Goal: Find specific page/section: Find specific page/section

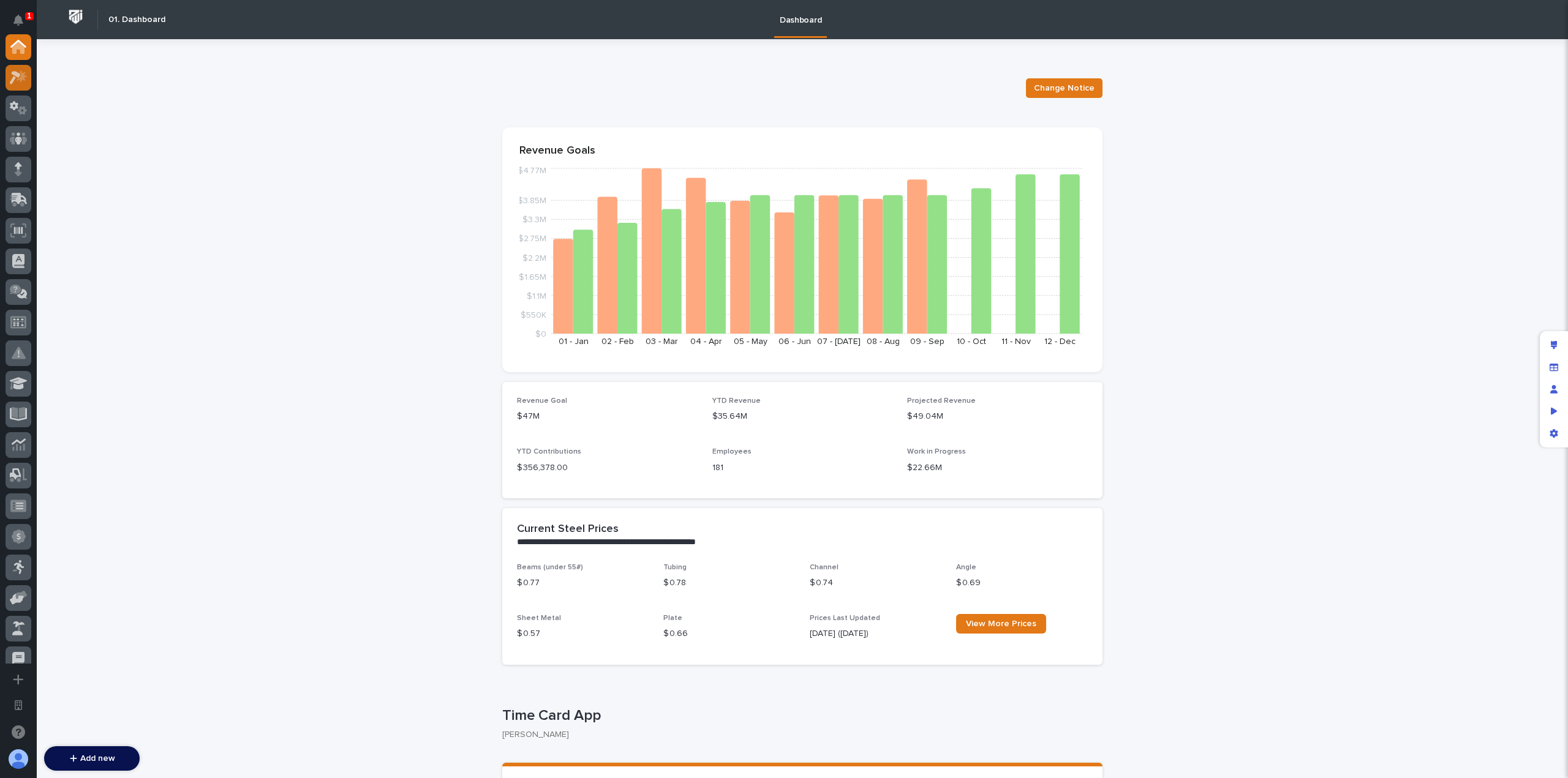
click at [18, 78] on icon at bounding box center [19, 78] width 18 height 14
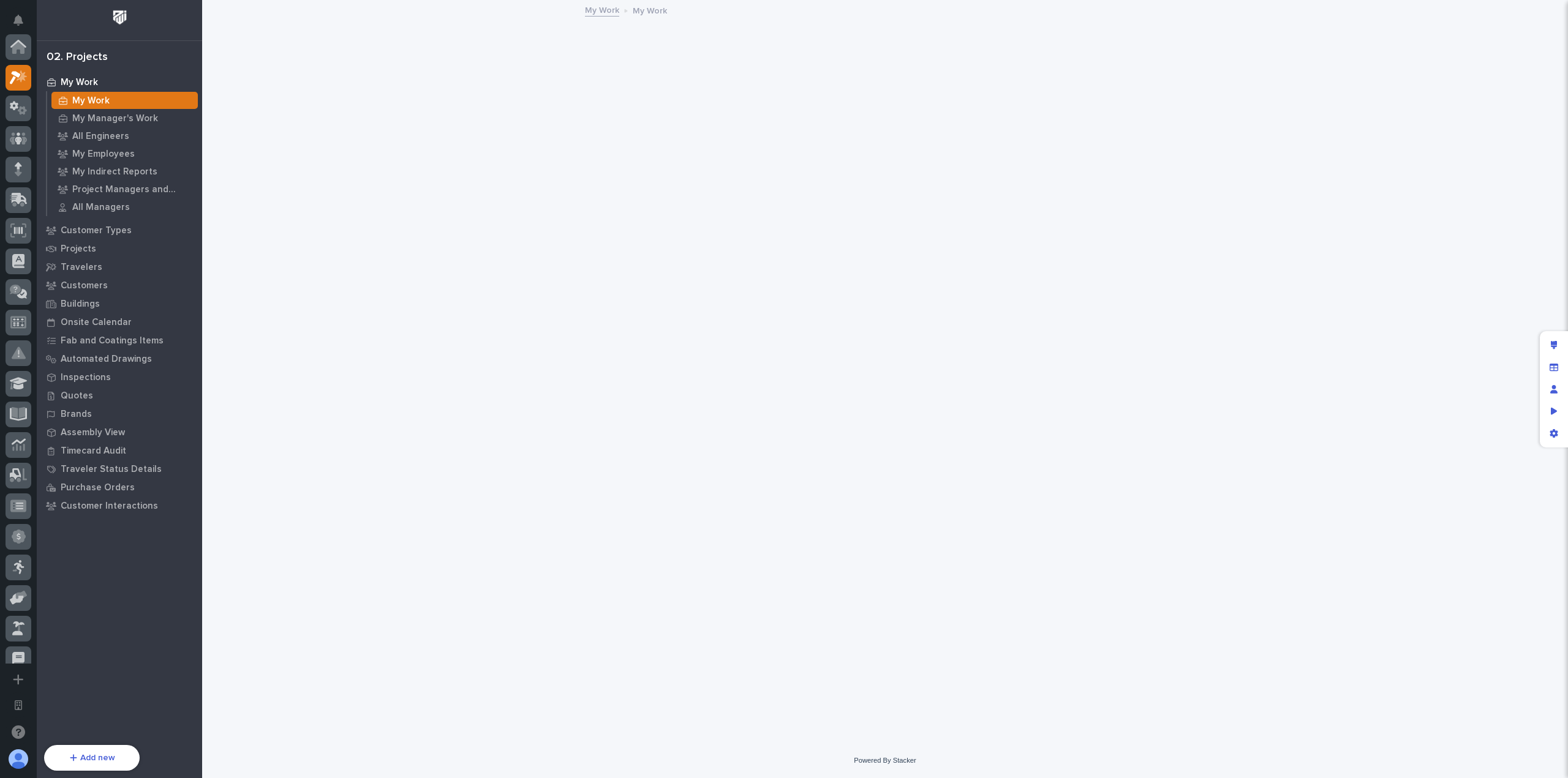
scroll to position [30, 0]
click at [1559, 365] on div "Manage fields and data" at bounding box center [1553, 367] width 22 height 22
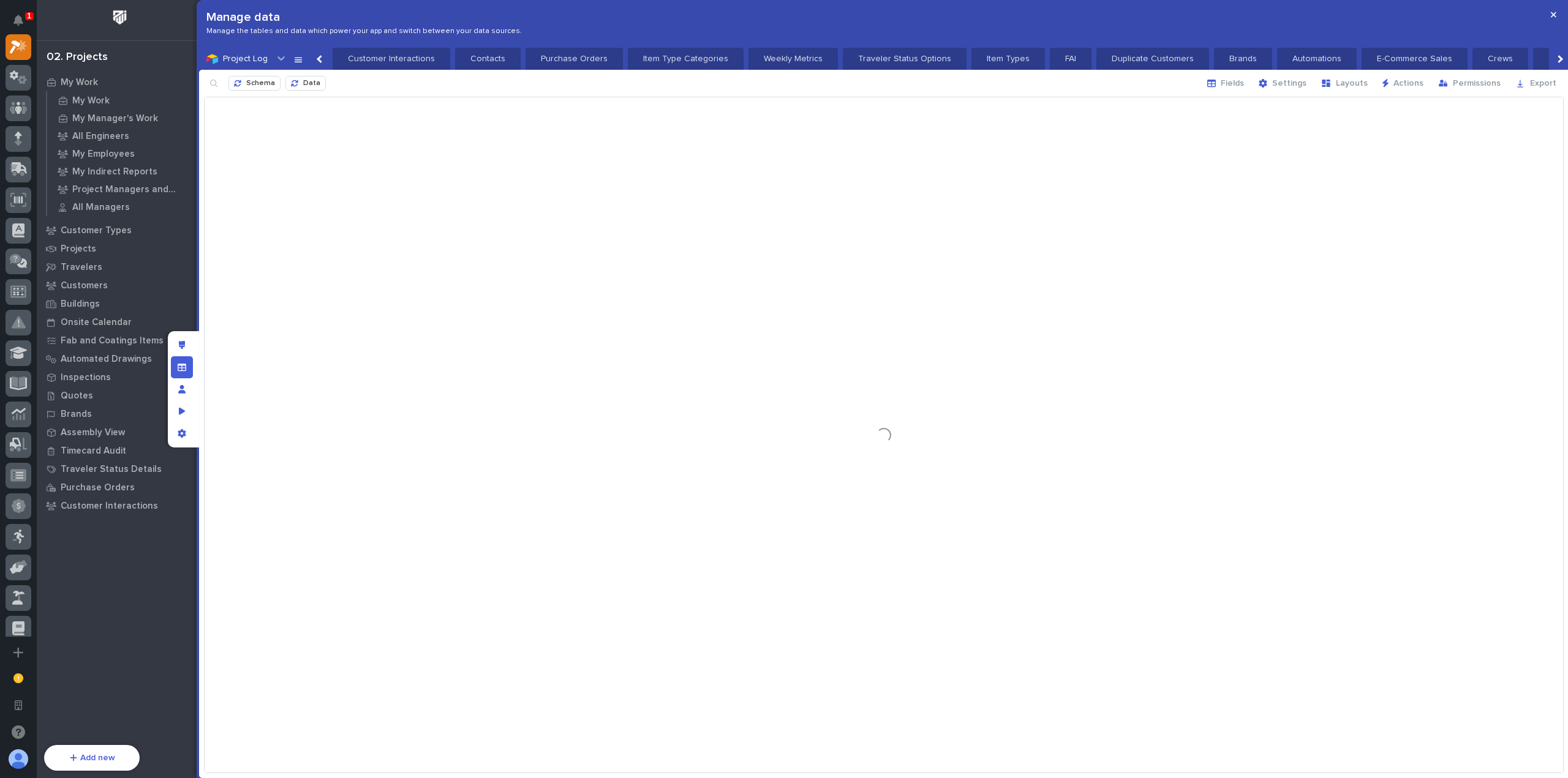
scroll to position [0, 1045]
click at [91, 268] on p "Travelers" at bounding box center [82, 267] width 41 height 11
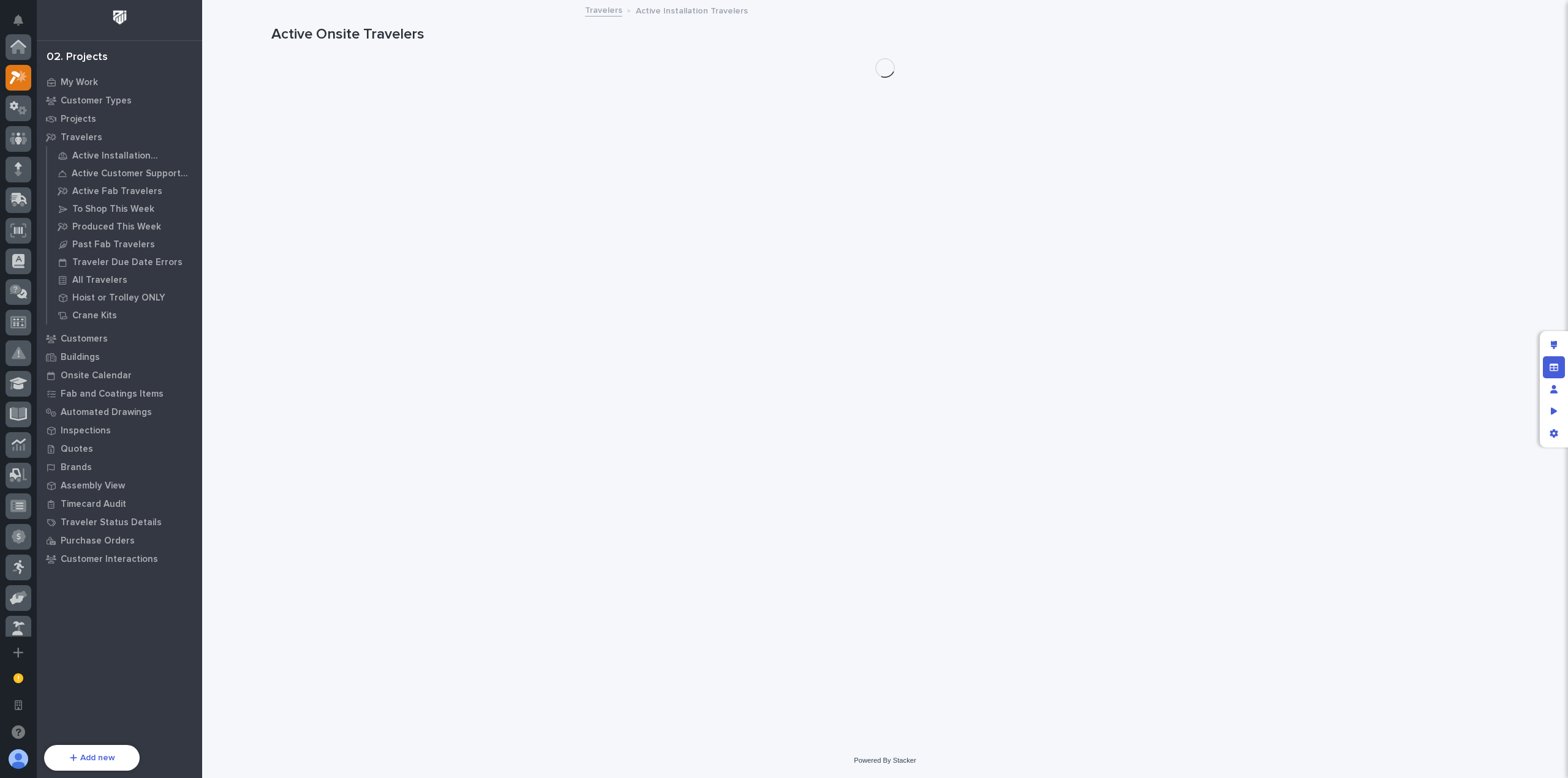
scroll to position [30, 0]
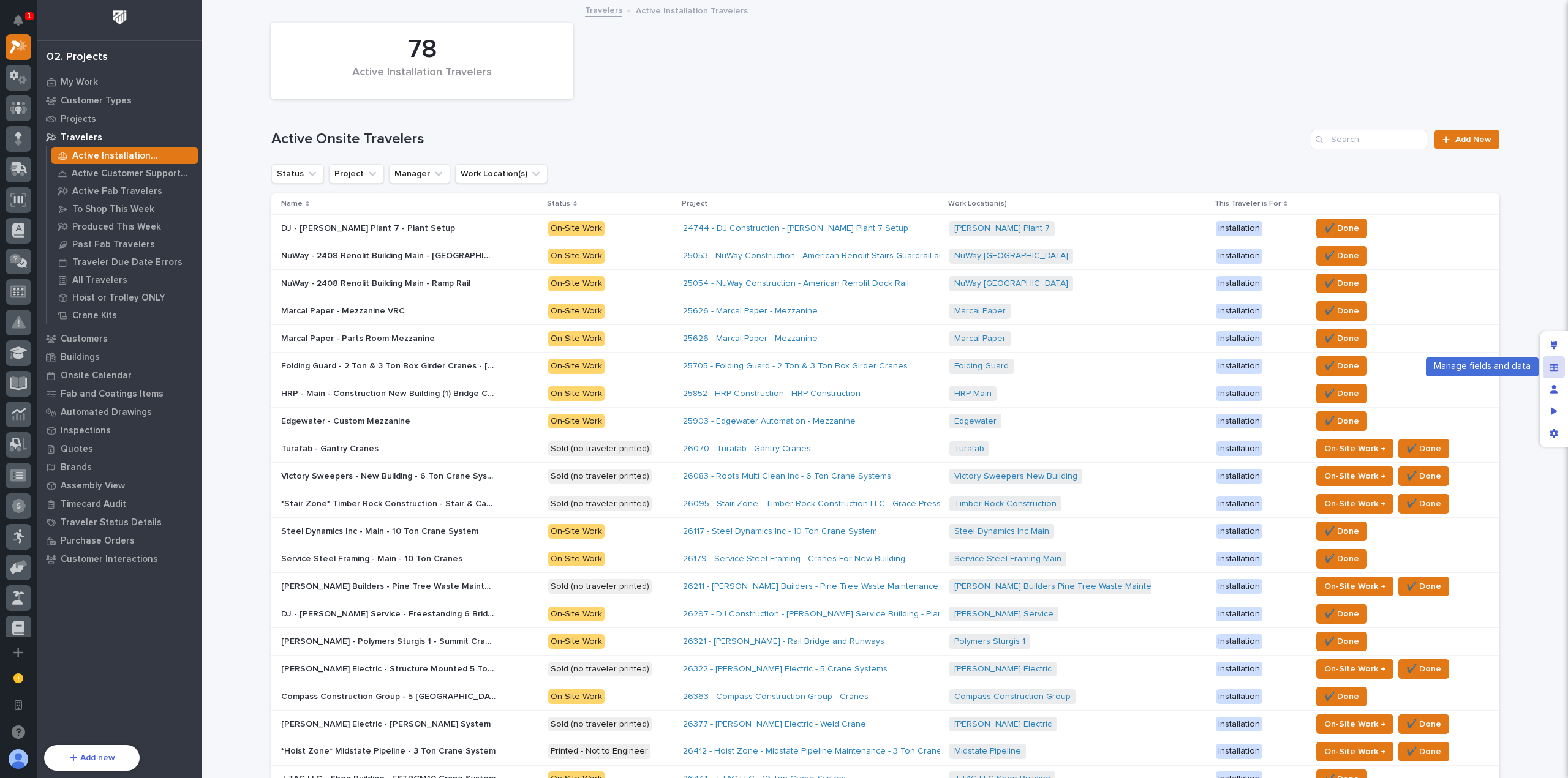
click at [1552, 370] on icon "Manage fields and data" at bounding box center [1553, 367] width 9 height 9
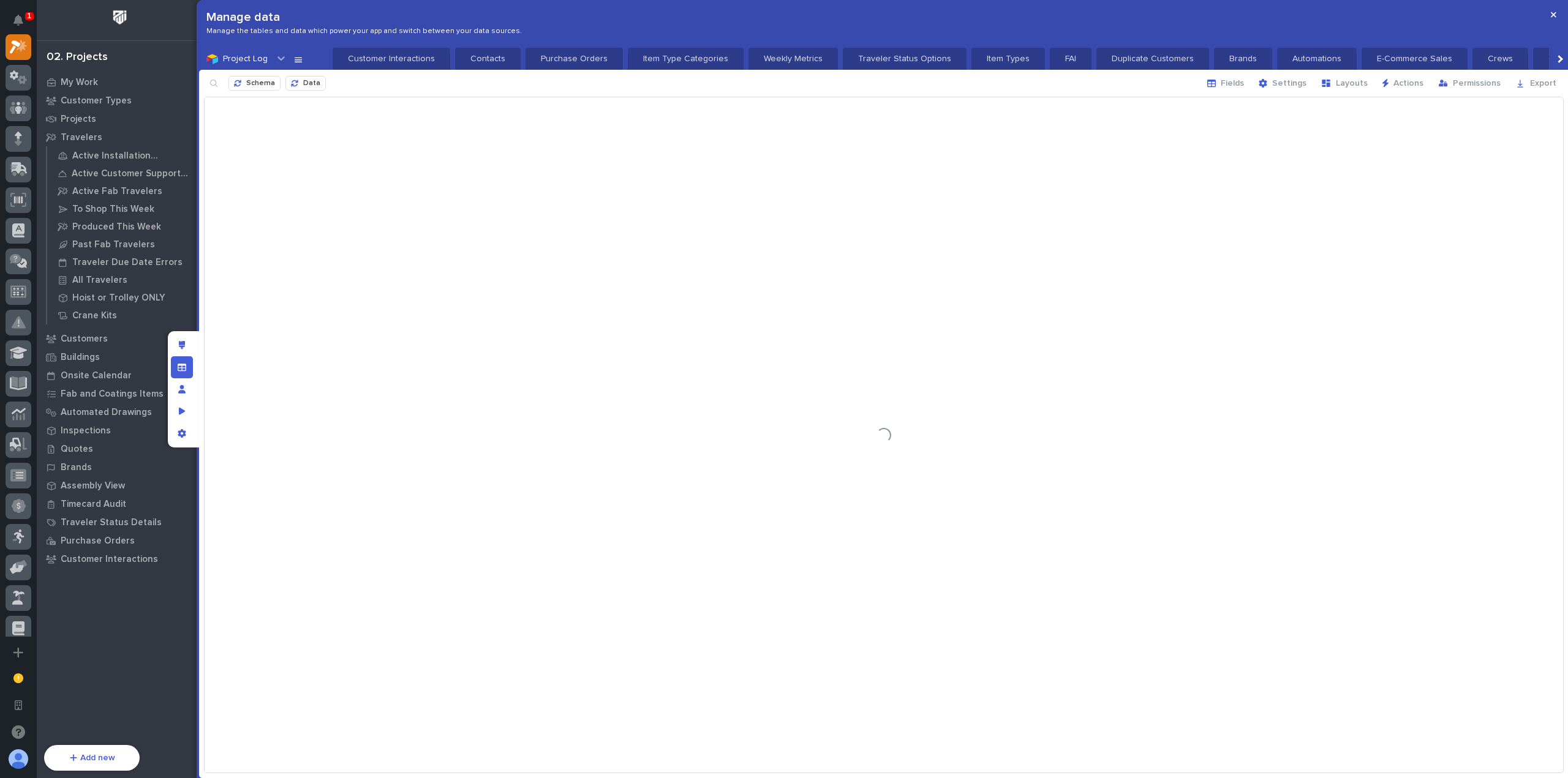
scroll to position [0, 969]
click at [1234, 76] on button "Fields" at bounding box center [1225, 83] width 51 height 20
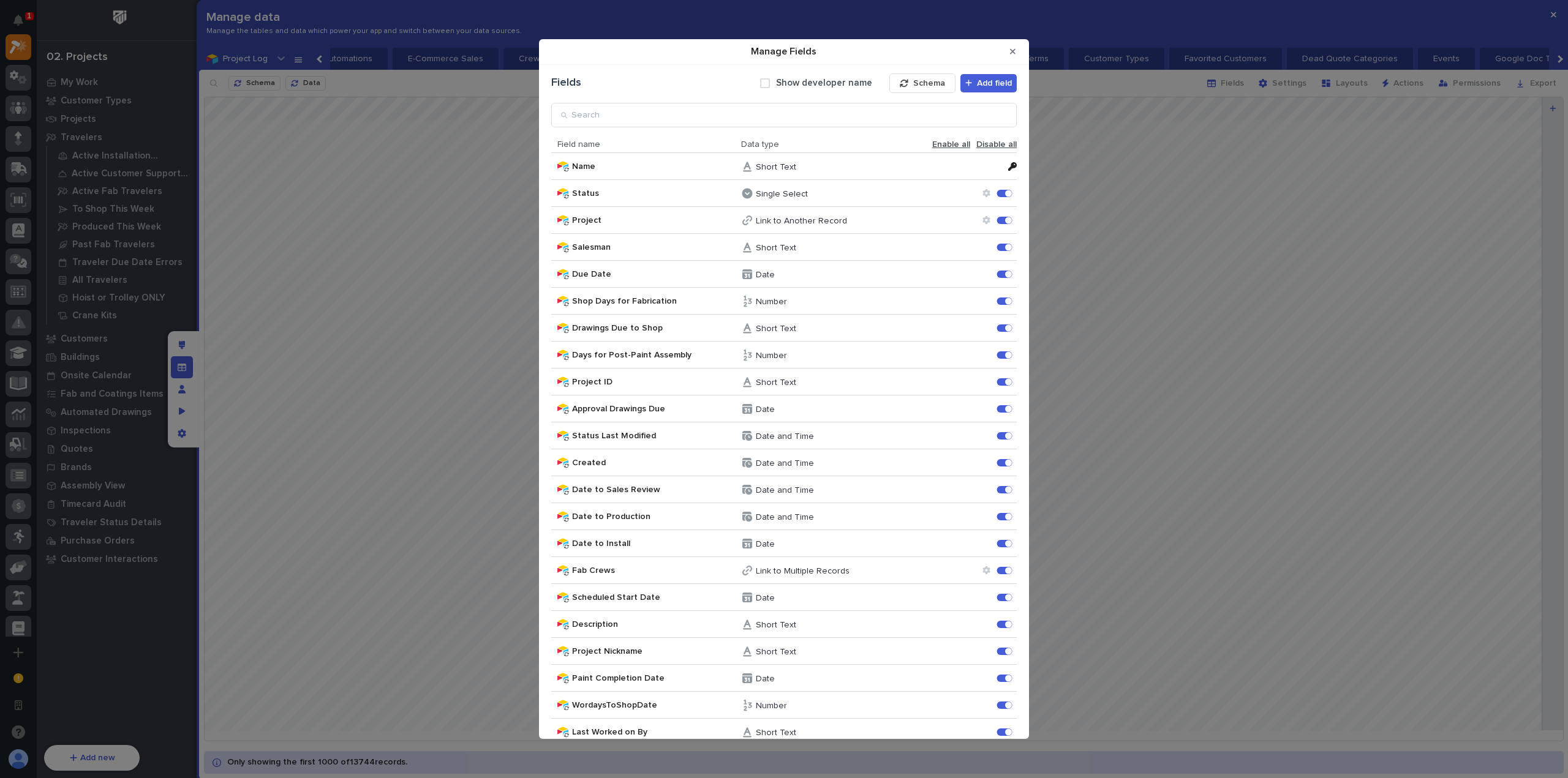
scroll to position [0, 0]
click at [590, 116] on input "Manage Fields" at bounding box center [784, 118] width 466 height 25
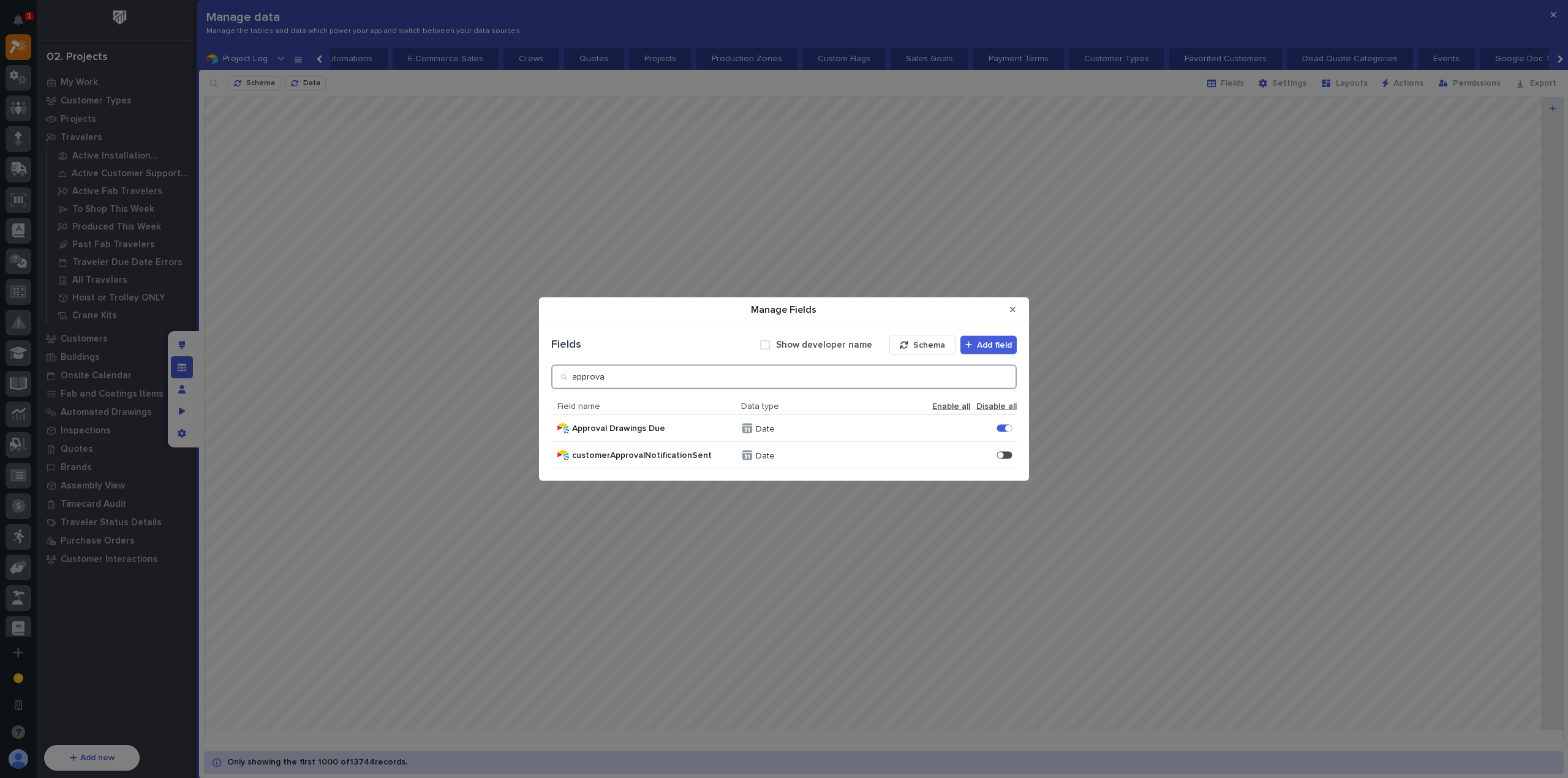
type input "approva"
drag, startPoint x: 705, startPoint y: 385, endPoint x: 555, endPoint y: 388, distance: 150.0
click at [555, 388] on div "approva" at bounding box center [784, 376] width 466 height 25
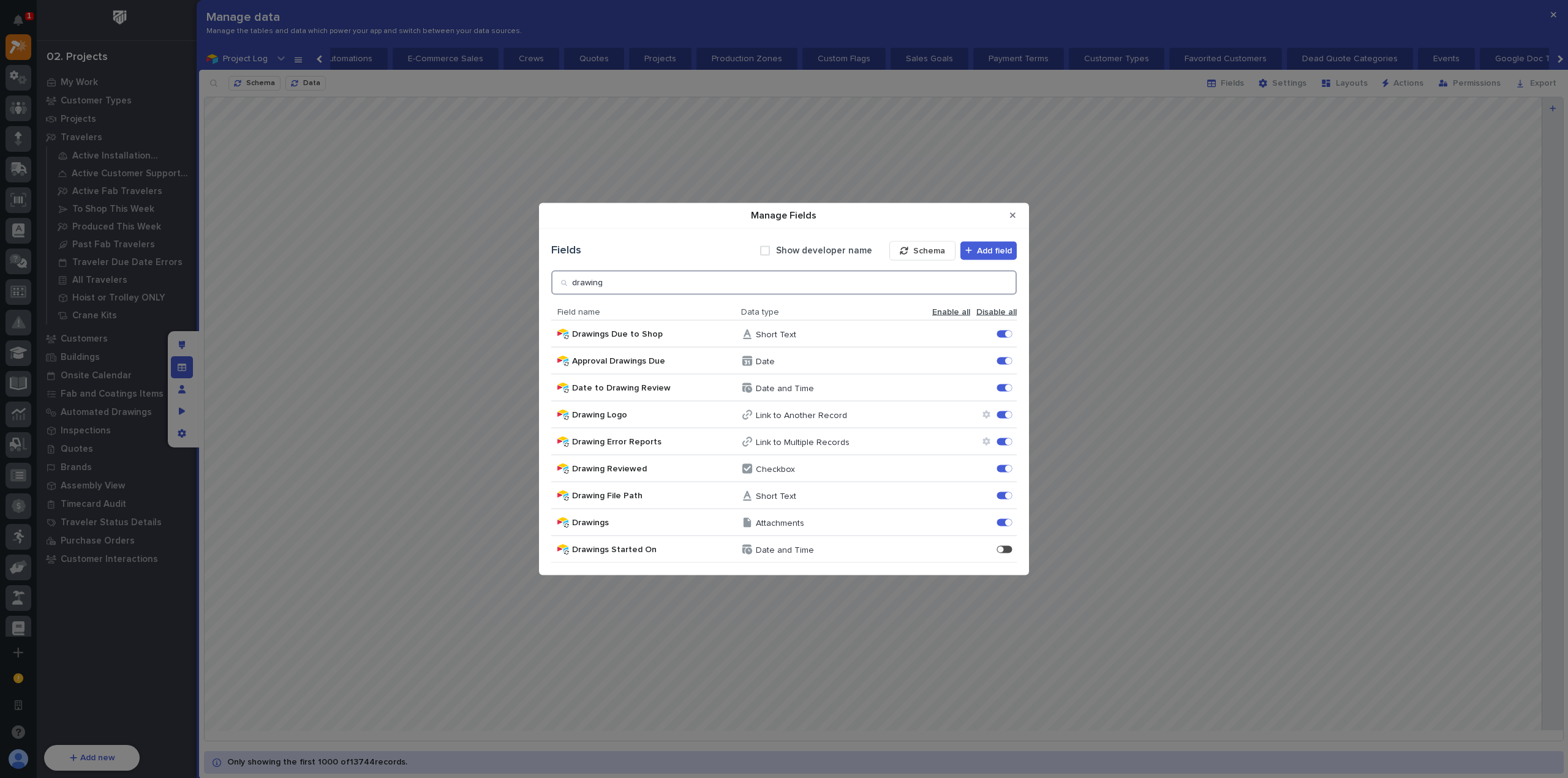
drag, startPoint x: 600, startPoint y: 289, endPoint x: 572, endPoint y: 285, distance: 28.3
click at [572, 287] on div "drawing" at bounding box center [784, 282] width 466 height 25
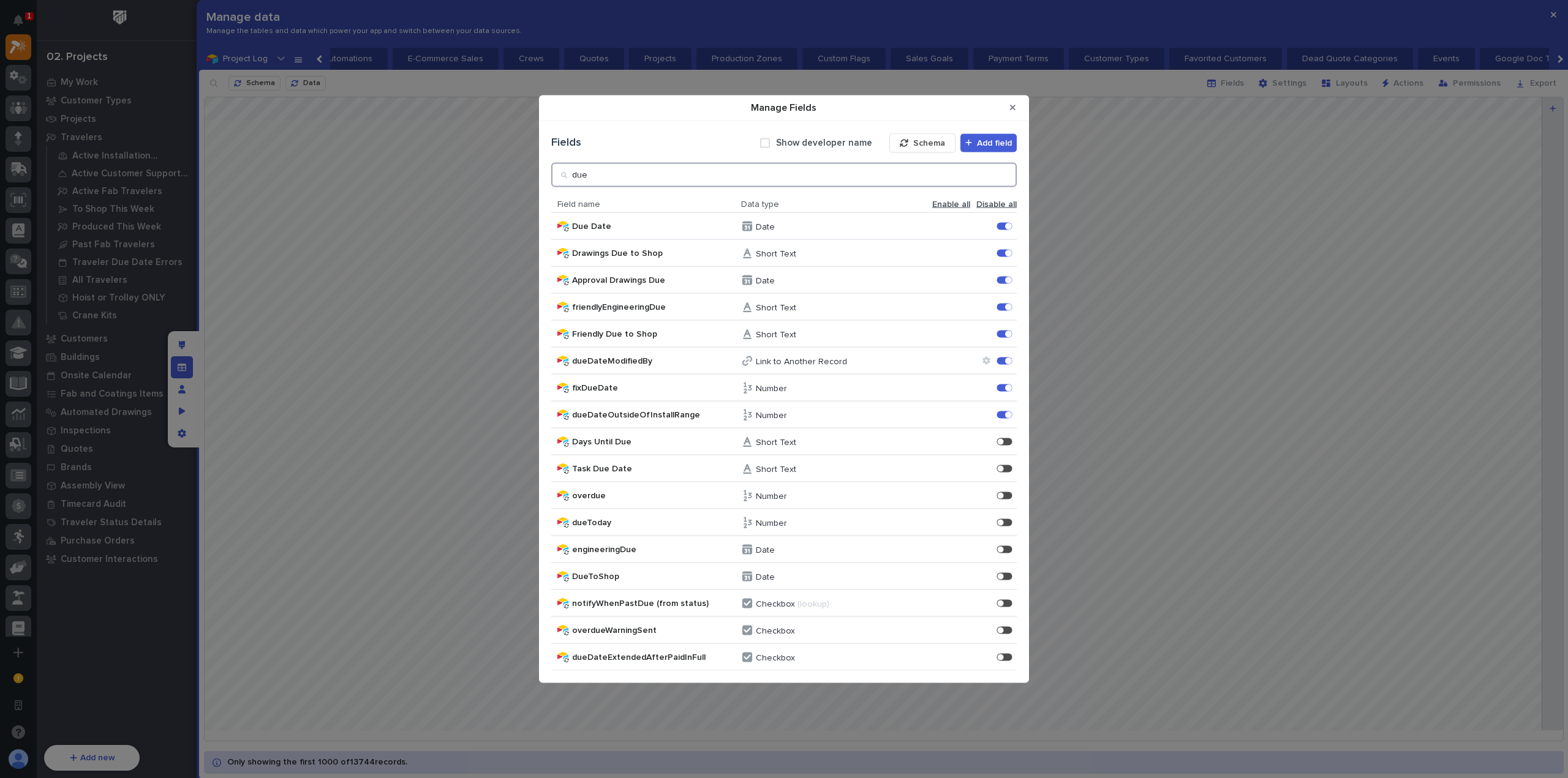
click at [669, 181] on input "due" at bounding box center [784, 174] width 466 height 25
type input "d"
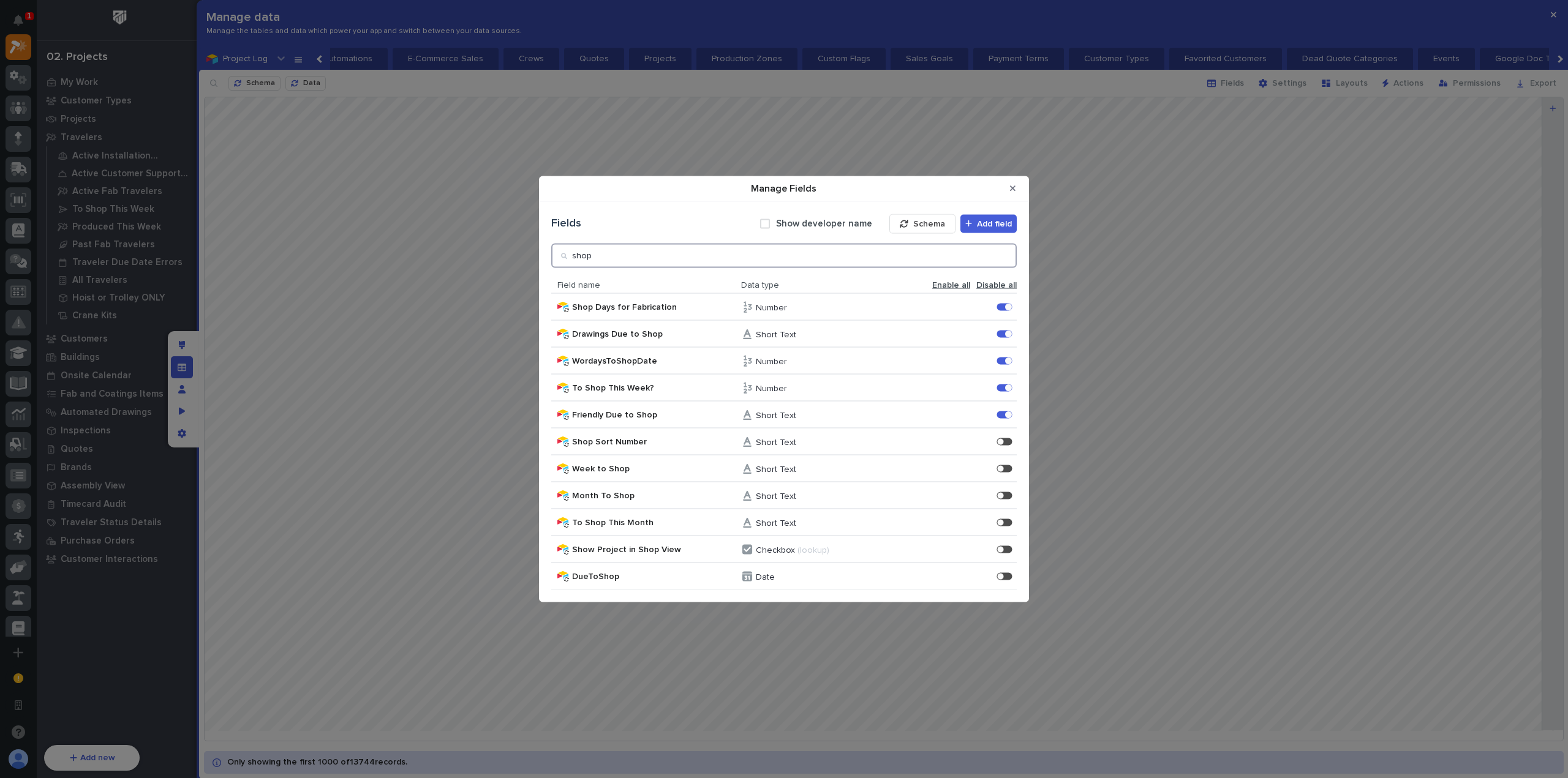
drag, startPoint x: 577, startPoint y: 257, endPoint x: 569, endPoint y: 256, distance: 8.1
click at [569, 256] on div "shop" at bounding box center [784, 255] width 466 height 25
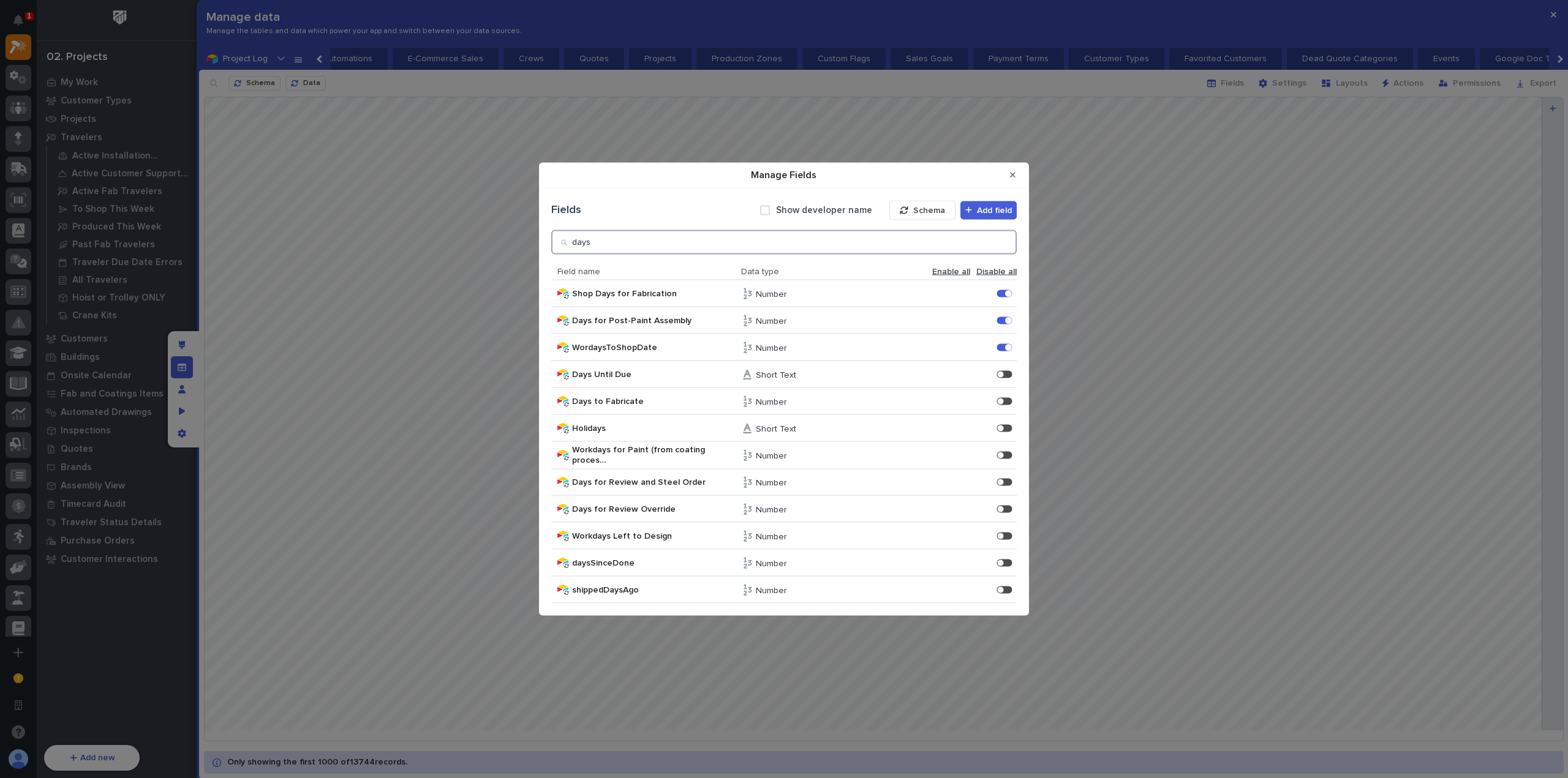
type input "days"
click at [1007, 174] on button "Close Modal" at bounding box center [1013, 175] width 21 height 20
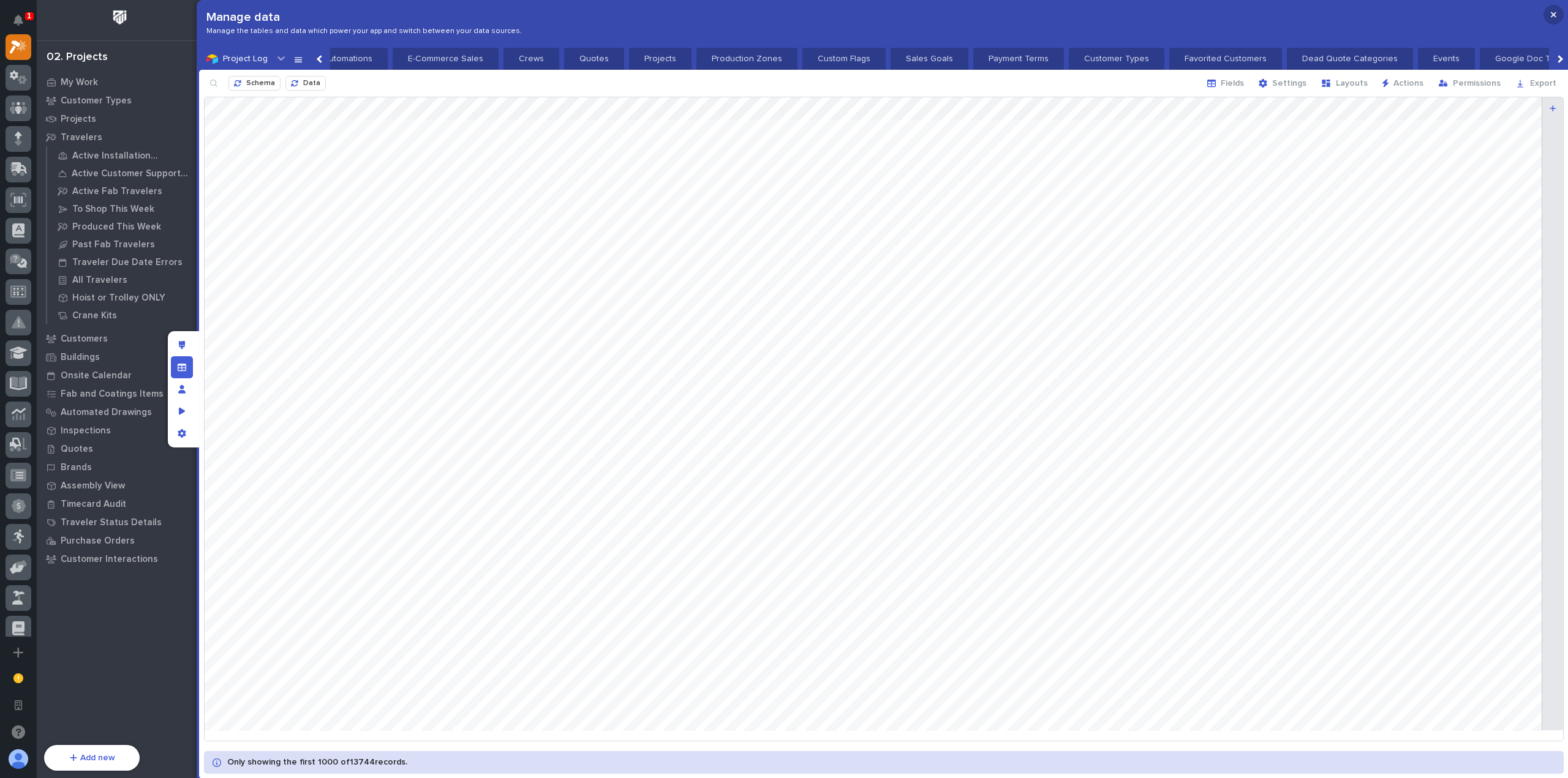
click at [1555, 13] on icon "button" at bounding box center [1554, 15] width 6 height 6
